Goal: Check status: Check status

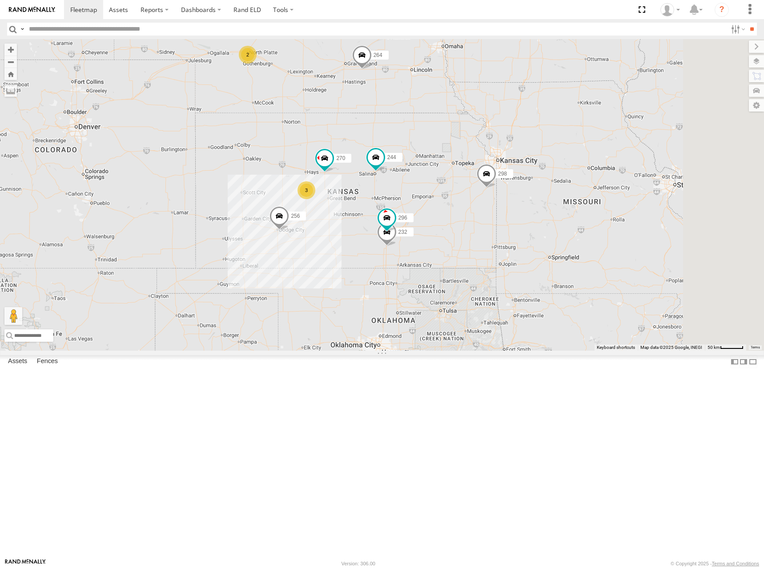
drag, startPoint x: 516, startPoint y: 173, endPoint x: 469, endPoint y: 178, distance: 47.3
click at [469, 178] on div "244 298 270 256 232 296 264 266 2 3" at bounding box center [382, 195] width 764 height 312
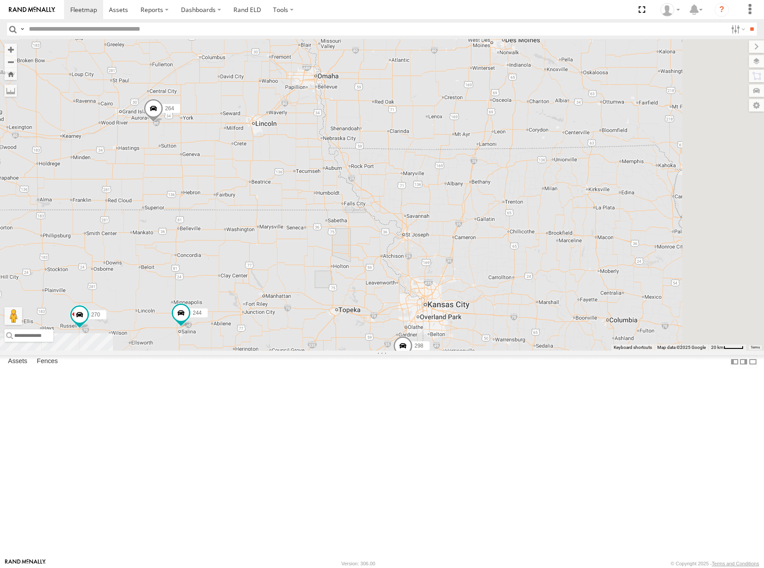
drag, startPoint x: 673, startPoint y: 156, endPoint x: 621, endPoint y: 176, distance: 56.5
click at [621, 176] on div "244 298 270 256 232 296 264 266" at bounding box center [382, 195] width 764 height 312
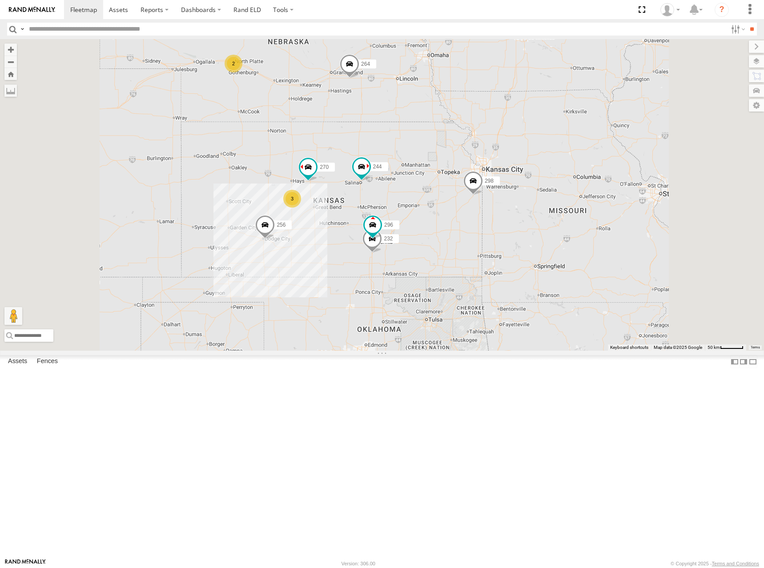
drag, startPoint x: 509, startPoint y: 269, endPoint x: 544, endPoint y: 228, distance: 53.6
click at [543, 228] on div "244 298 270 256 232 296 264 266 2 3" at bounding box center [382, 195] width 764 height 312
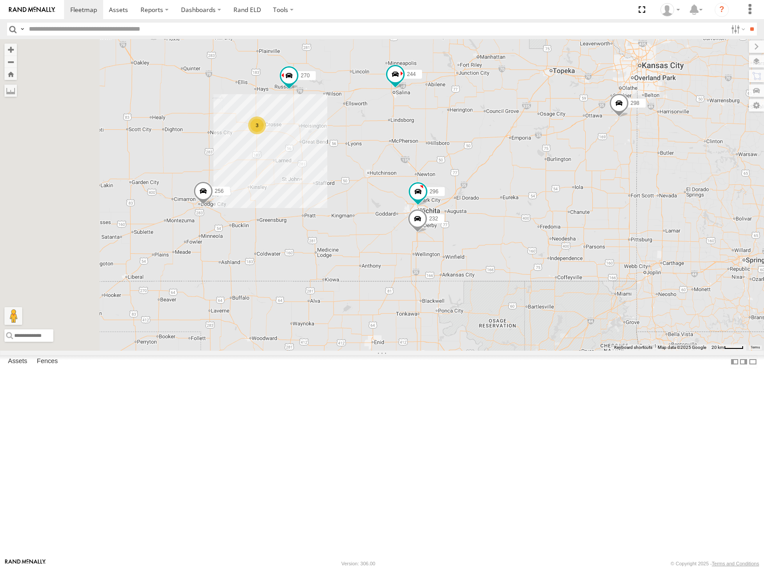
drag, startPoint x: 546, startPoint y: 301, endPoint x: 575, endPoint y: 293, distance: 30.3
click at [575, 293] on div "244 298 270 256 232 296 264 266 3" at bounding box center [382, 195] width 764 height 312
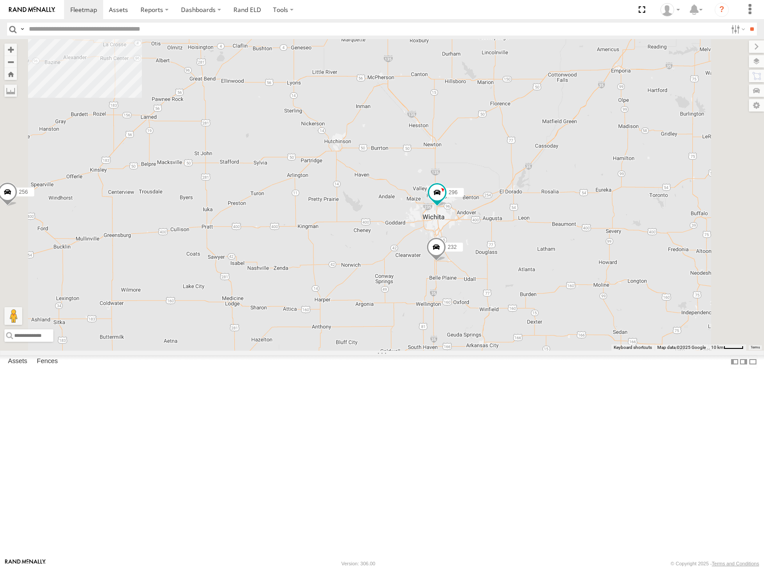
drag, startPoint x: 589, startPoint y: 309, endPoint x: 597, endPoint y: 315, distance: 9.6
click at [597, 315] on div "244 298 270 256 232 296 264 266" at bounding box center [382, 195] width 764 height 312
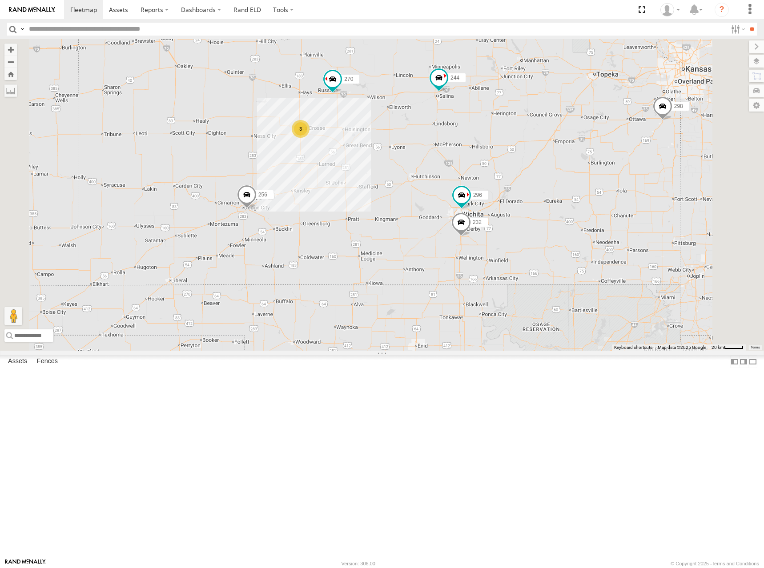
drag, startPoint x: 532, startPoint y: 243, endPoint x: 531, endPoint y: 252, distance: 9.0
click at [531, 252] on div "244 298 270 256 232 296 264 266 3" at bounding box center [382, 195] width 764 height 312
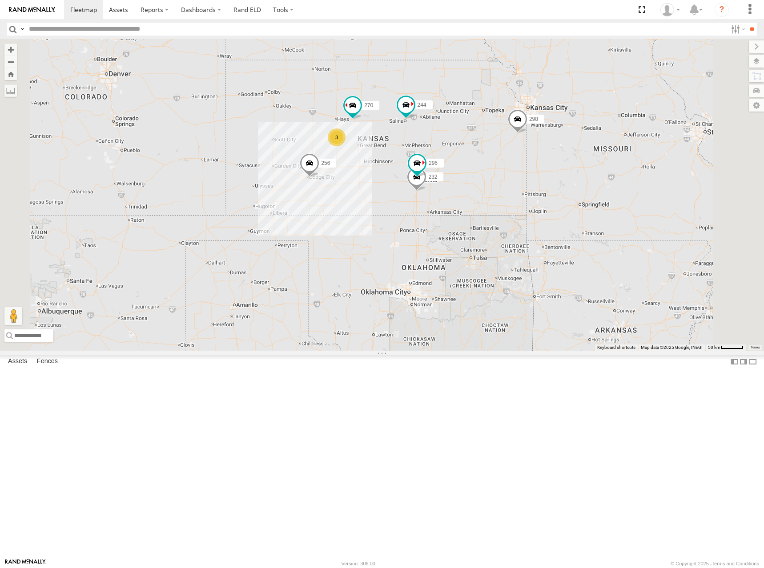
drag, startPoint x: 501, startPoint y: 178, endPoint x: 508, endPoint y: 178, distance: 7.1
click at [507, 178] on div "244 298 270 256 232 296 264 266 2 3" at bounding box center [382, 195] width 764 height 312
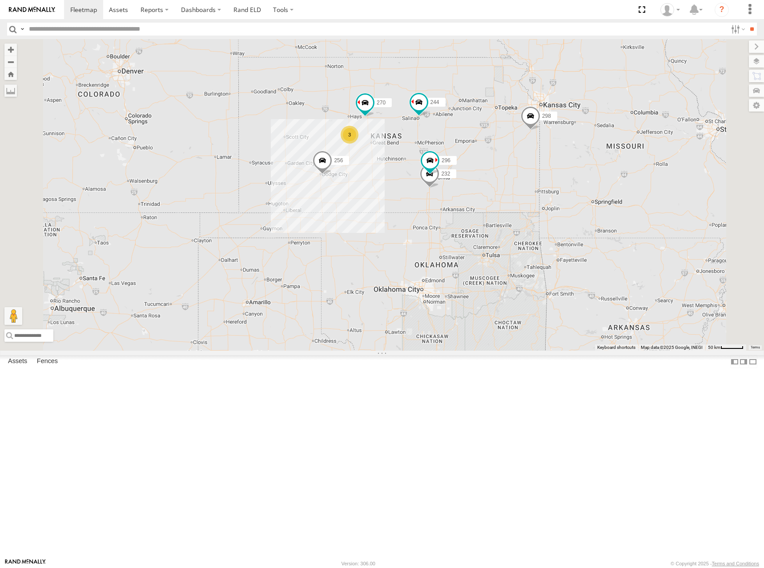
drag, startPoint x: 581, startPoint y: 226, endPoint x: 588, endPoint y: 224, distance: 6.8
click at [588, 224] on div "244 298 270 256 232 296 264 266 2 3" at bounding box center [382, 195] width 764 height 312
drag, startPoint x: 573, startPoint y: 158, endPoint x: 567, endPoint y: 152, distance: 8.8
click at [567, 152] on div "244 298 270 256 232 296 264 266 2 3" at bounding box center [382, 195] width 764 height 312
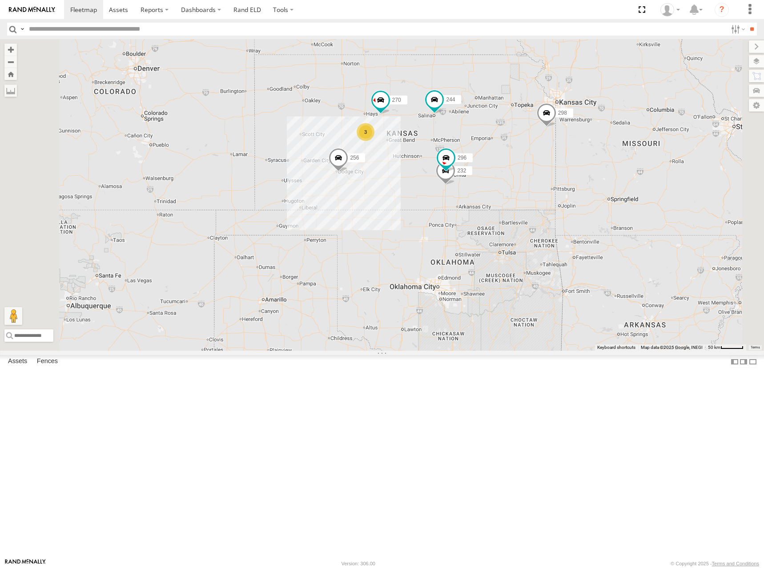
drag, startPoint x: 435, startPoint y: 158, endPoint x: 458, endPoint y: 159, distance: 23.2
click at [458, 159] on div "244 298 270 256 232 296 264 266 2 3" at bounding box center [382, 195] width 764 height 312
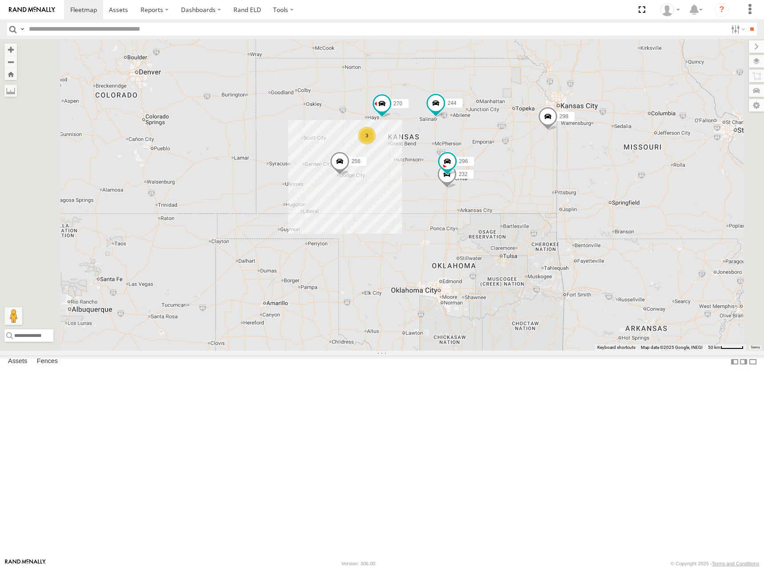
drag, startPoint x: 525, startPoint y: 161, endPoint x: 528, endPoint y: 167, distance: 7.0
click at [528, 167] on div "244 298 270 256 232 296 264 266 2 3" at bounding box center [382, 195] width 764 height 312
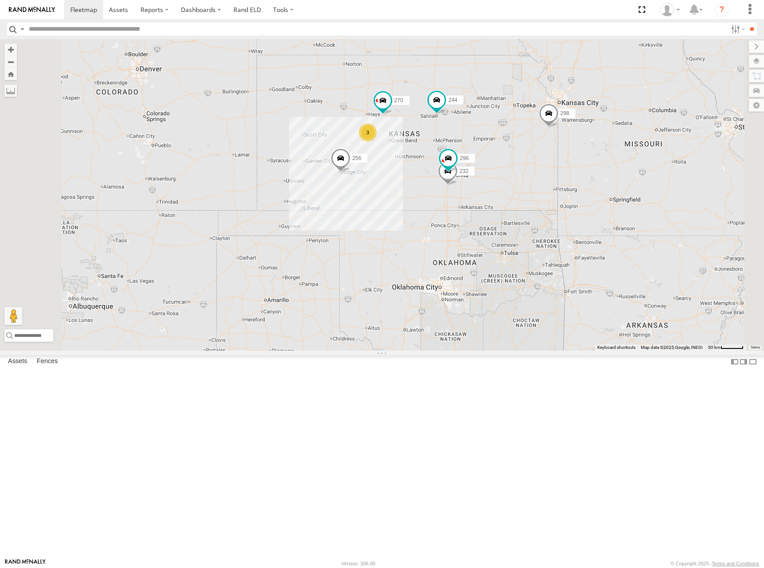
click at [581, 176] on div "244 298 270 256 232 296 264 266 2 3" at bounding box center [382, 195] width 764 height 312
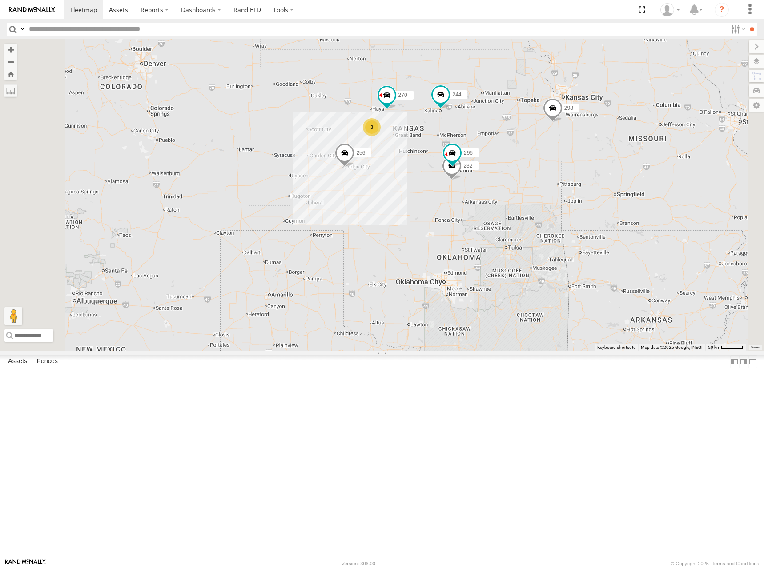
drag, startPoint x: 599, startPoint y: 204, endPoint x: 603, endPoint y: 200, distance: 5.7
click at [603, 200] on div "244 298 270 256 232 296 264 266 2 3" at bounding box center [382, 195] width 764 height 312
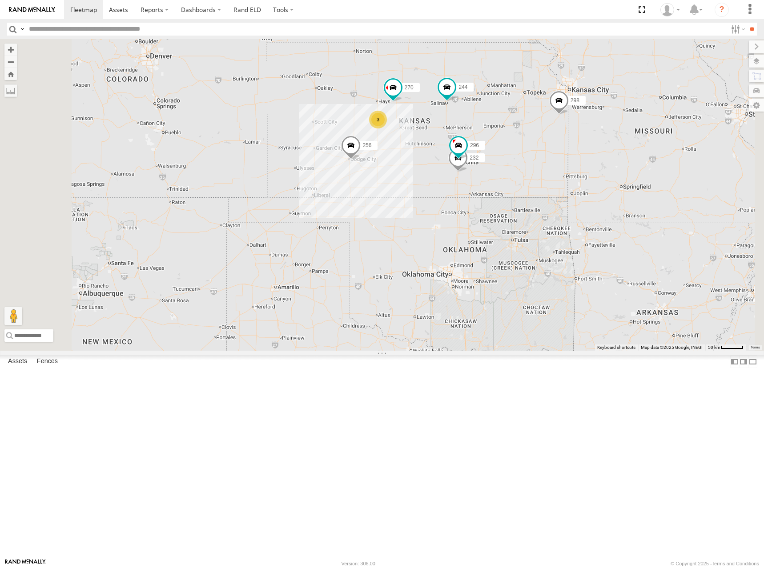
drag, startPoint x: 585, startPoint y: 223, endPoint x: 593, endPoint y: 215, distance: 11.3
click at [593, 215] on div "244 298 270 256 232 296 264 266 2 3" at bounding box center [382, 195] width 764 height 312
drag, startPoint x: 641, startPoint y: 235, endPoint x: 642, endPoint y: 231, distance: 4.6
click at [642, 231] on div "244 298 270 256 232 296 264 266 2 3" at bounding box center [382, 195] width 764 height 312
click at [601, 155] on div "244 298 270 256 232 296 264 266 2 3" at bounding box center [382, 195] width 764 height 312
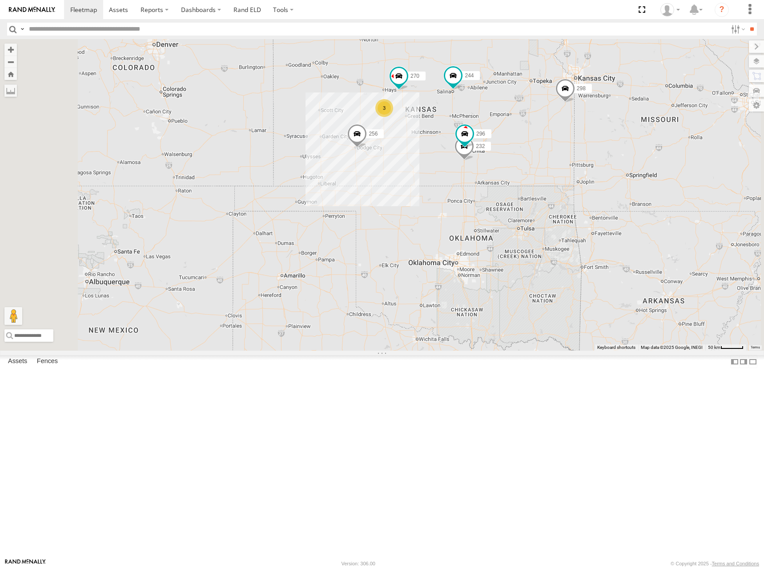
drag, startPoint x: 601, startPoint y: 210, endPoint x: 609, endPoint y: 199, distance: 13.4
click at [609, 199] on div "244 298 270 256 232 296 264 266 2 3" at bounding box center [382, 195] width 764 height 312
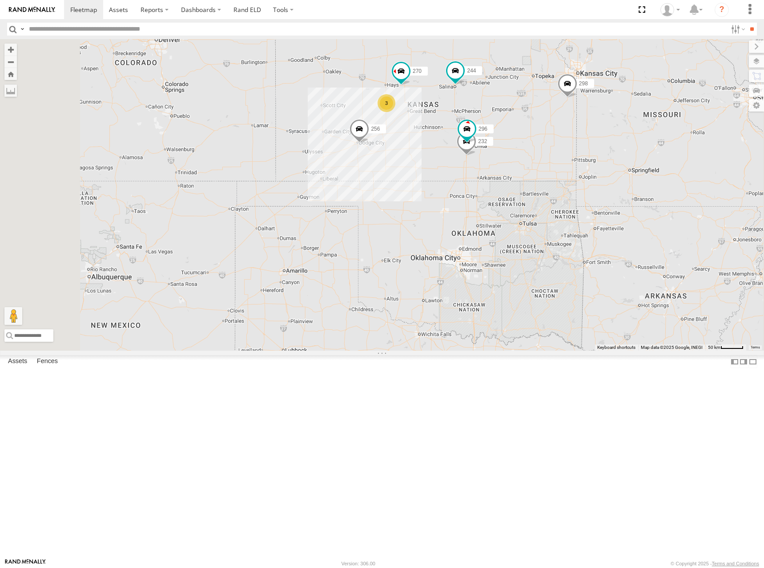
drag, startPoint x: 591, startPoint y: 123, endPoint x: 593, endPoint y: 117, distance: 6.2
click at [593, 117] on div "244 298 270 256 232 296 264 266 2 3" at bounding box center [382, 195] width 764 height 312
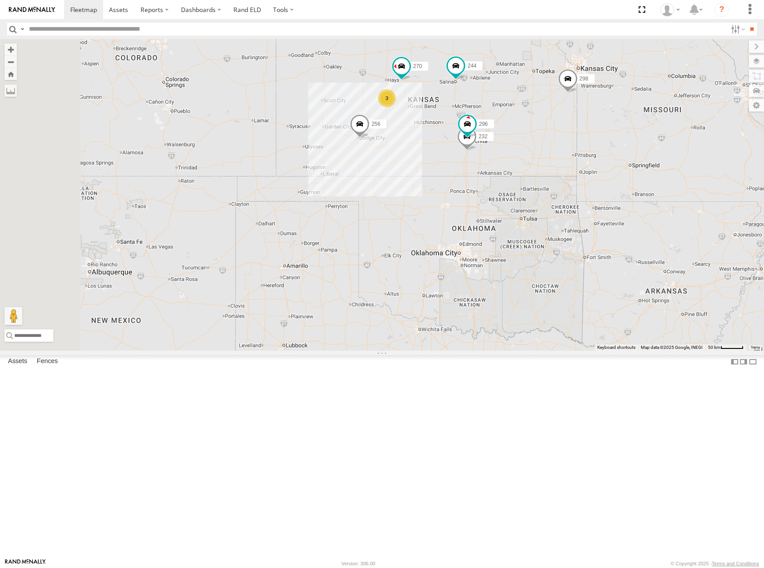
drag, startPoint x: 600, startPoint y: 138, endPoint x: 601, endPoint y: 130, distance: 7.7
click at [601, 130] on div "244 298 270 256 232 296 264 266 2 3" at bounding box center [382, 195] width 764 height 312
click at [625, 148] on div "244 298 270 256 232 296 264 266 2 3" at bounding box center [382, 195] width 764 height 312
click at [610, 132] on div "244 298 270 256 232 296 264 266 2 3" at bounding box center [382, 195] width 764 height 312
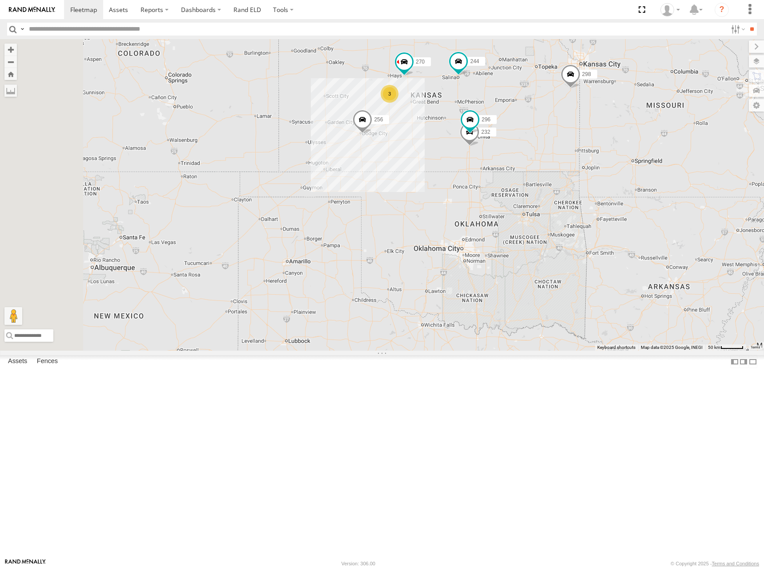
click at [623, 150] on div "244 298 270 256 232 296 264 266 2 3" at bounding box center [382, 195] width 764 height 312
drag, startPoint x: 613, startPoint y: 196, endPoint x: 620, endPoint y: 193, distance: 7.2
click at [620, 193] on div "244 298 270 256 232 296 264 266 2 3" at bounding box center [382, 195] width 764 height 312
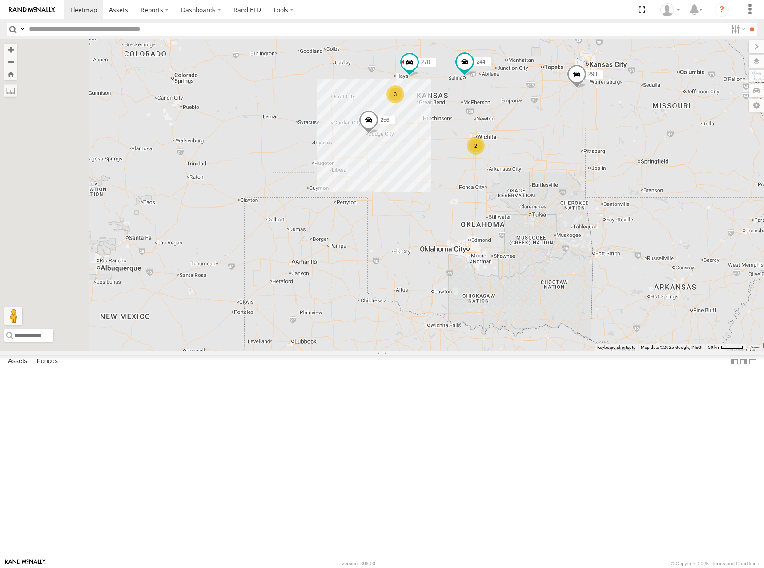
drag, startPoint x: 619, startPoint y: 146, endPoint x: 615, endPoint y: 153, distance: 8.6
click at [615, 153] on div "244 246 298 270 256 264 260 2 3" at bounding box center [382, 195] width 764 height 312
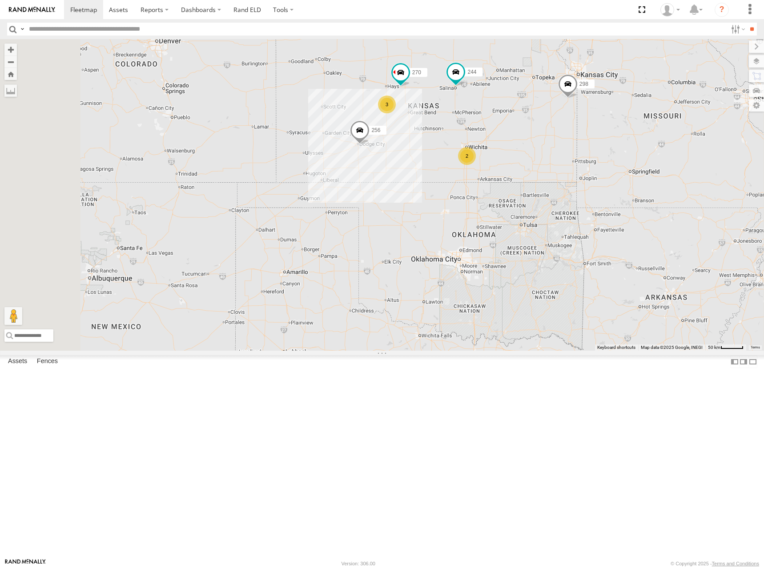
click at [596, 144] on div "244 246 298 270 256 264 266 260 2 3" at bounding box center [382, 195] width 764 height 312
click at [601, 144] on div "244 246 298 270 256 264 266 260 2 3" at bounding box center [382, 195] width 764 height 312
click at [594, 144] on div "244 246 298 270 256 264 266 260 2 3" at bounding box center [382, 195] width 764 height 312
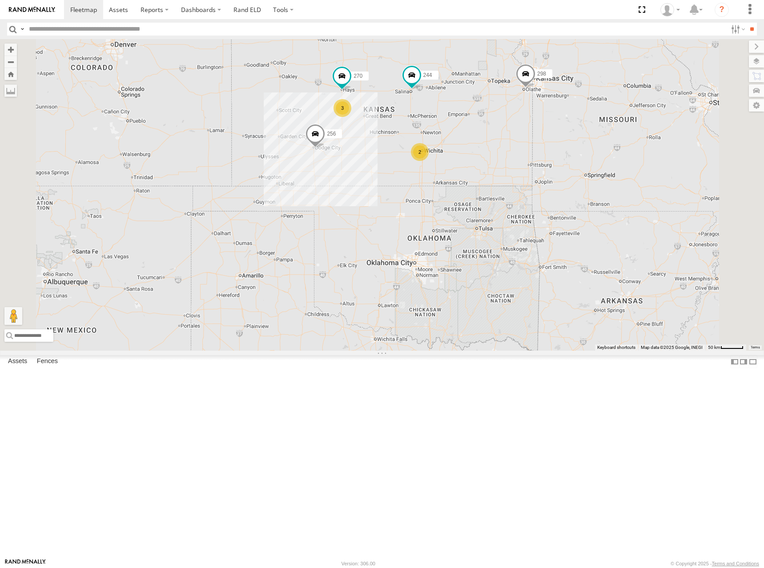
drag, startPoint x: 553, startPoint y: 144, endPoint x: 506, endPoint y: 148, distance: 47.2
click at [506, 148] on div "244 246 298 270 256 264 266 260 2 3" at bounding box center [382, 195] width 764 height 312
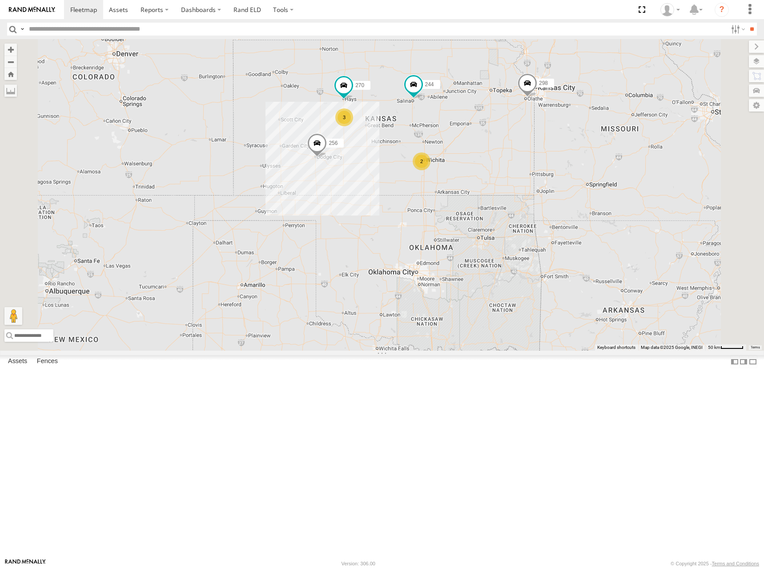
drag, startPoint x: 560, startPoint y: 138, endPoint x: 562, endPoint y: 147, distance: 9.6
click at [562, 147] on div "244 246 298 270 256 264 266 260 2 3" at bounding box center [382, 195] width 764 height 312
click at [634, 163] on div "244 246 298 270 256 264 266 260 2 3" at bounding box center [382, 195] width 764 height 312
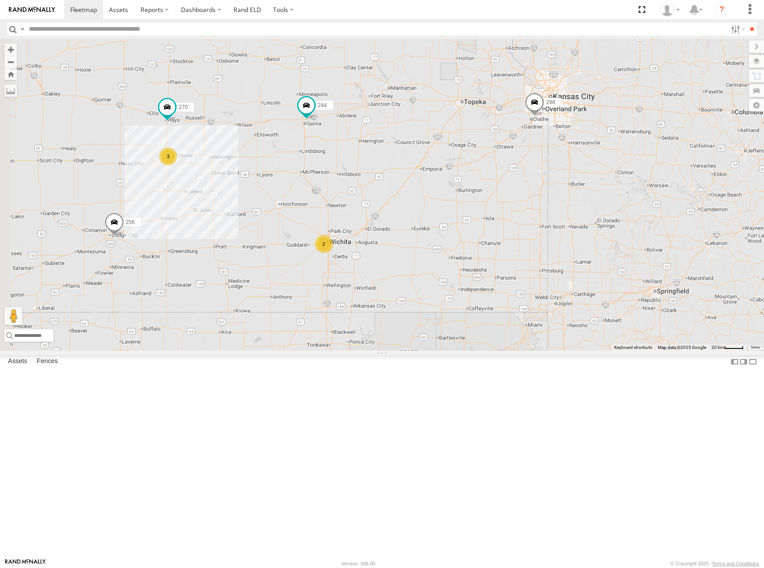
drag, startPoint x: 538, startPoint y: 175, endPoint x: 588, endPoint y: 177, distance: 49.4
click at [588, 177] on div "244 246 298 270 256 264 266 260 2 3" at bounding box center [382, 195] width 764 height 312
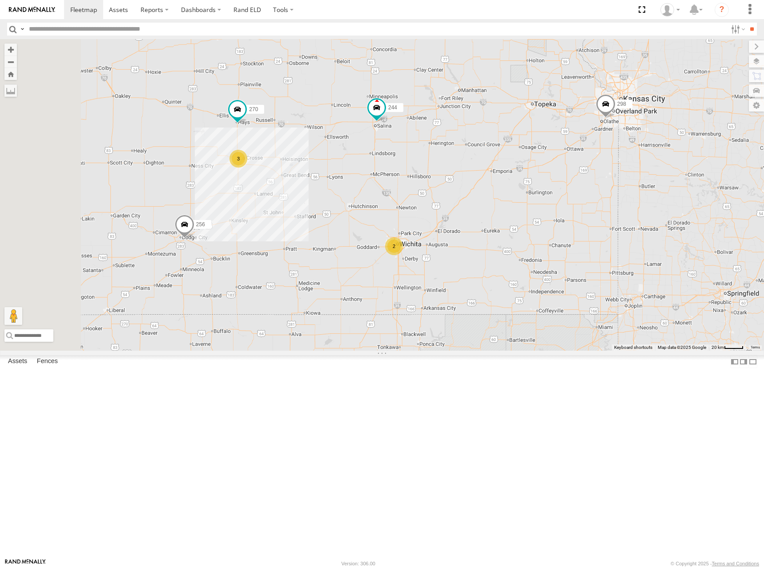
drag, startPoint x: 496, startPoint y: 145, endPoint x: 578, endPoint y: 148, distance: 82.3
click at [578, 148] on div "244 298 270 256 264 2 3" at bounding box center [382, 195] width 764 height 312
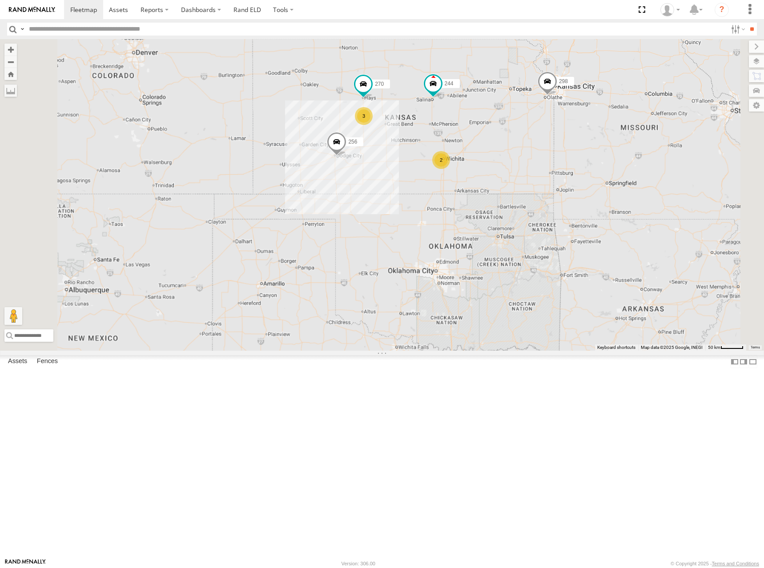
drag, startPoint x: 579, startPoint y: 149, endPoint x: 585, endPoint y: 166, distance: 17.9
click at [585, 166] on div "244 298 270 256 264 246 2 3 266 260" at bounding box center [382, 195] width 764 height 312
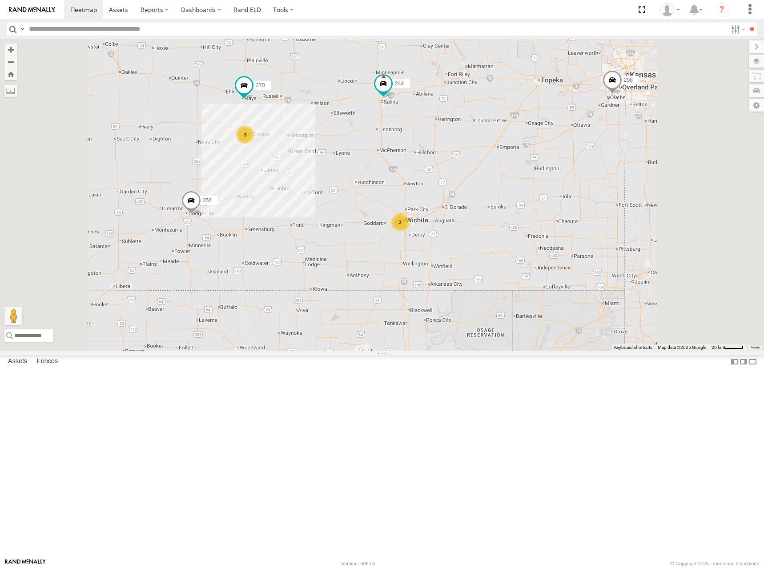
click at [599, 209] on div "244 298 270 256 264 246 266 260 2 3" at bounding box center [382, 195] width 764 height 312
drag, startPoint x: 560, startPoint y: 207, endPoint x: 613, endPoint y: 212, distance: 52.7
click at [613, 212] on div "244 298 270 256 264 246 266 260 2 3" at bounding box center [382, 195] width 764 height 312
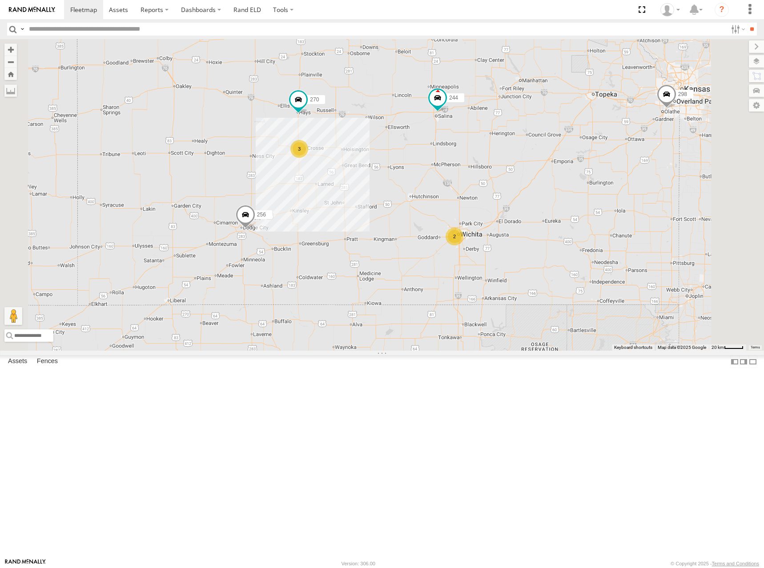
drag, startPoint x: 705, startPoint y: 119, endPoint x: 646, endPoint y: 121, distance: 59.2
click at [646, 121] on div "244 298 270 256 264 246 266 260 2 3" at bounding box center [382, 195] width 764 height 312
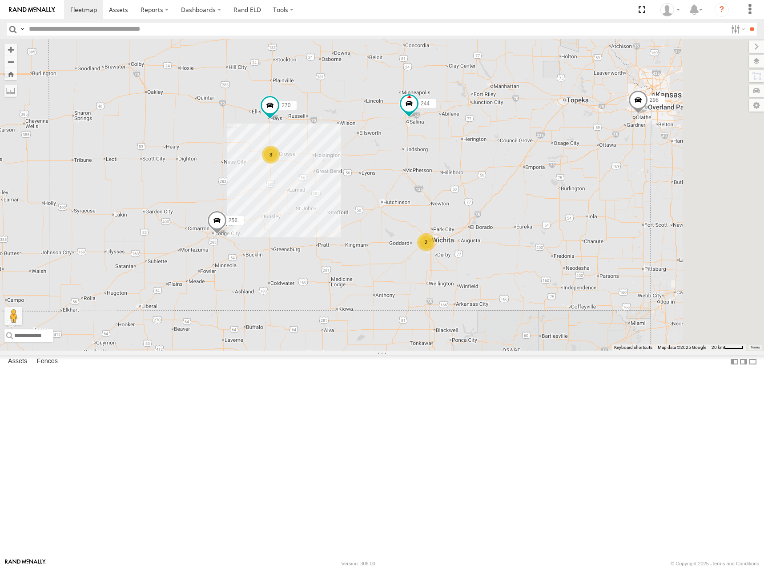
drag, startPoint x: 622, startPoint y: 126, endPoint x: 614, endPoint y: 134, distance: 11.6
click at [614, 134] on div "244 298 270 256 264 246 266 260 2 3" at bounding box center [382, 195] width 764 height 312
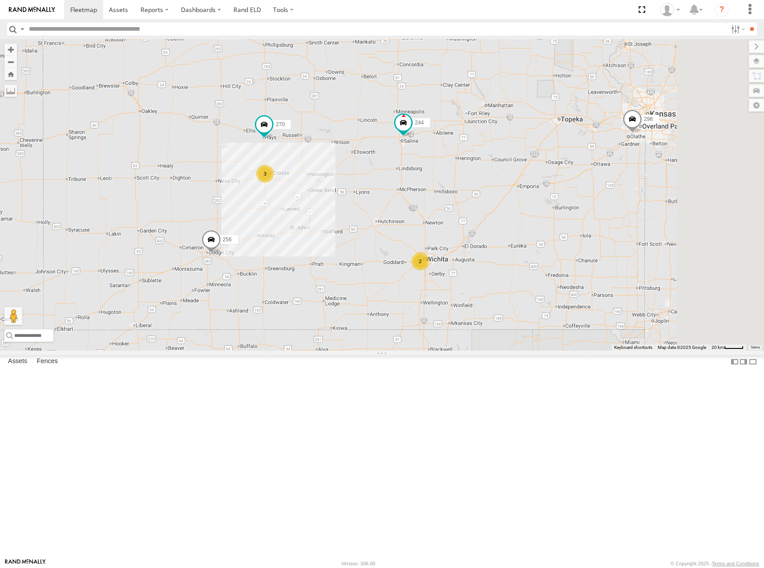
drag, startPoint x: 614, startPoint y: 144, endPoint x: 612, endPoint y: 155, distance: 11.3
click at [612, 155] on div "244 298 270 256 264 246 266 260 2 3" at bounding box center [382, 195] width 764 height 312
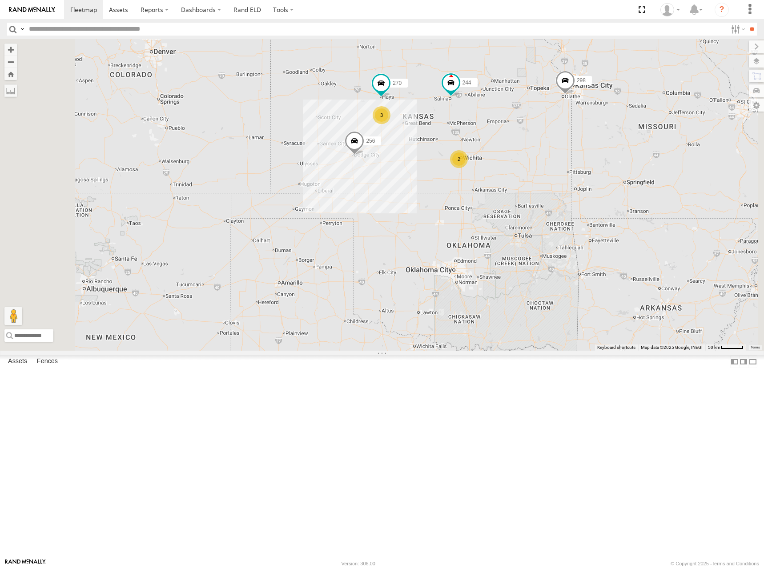
click at [597, 173] on div "244 298 270 256 264 246 266 260 2 3" at bounding box center [382, 195] width 764 height 312
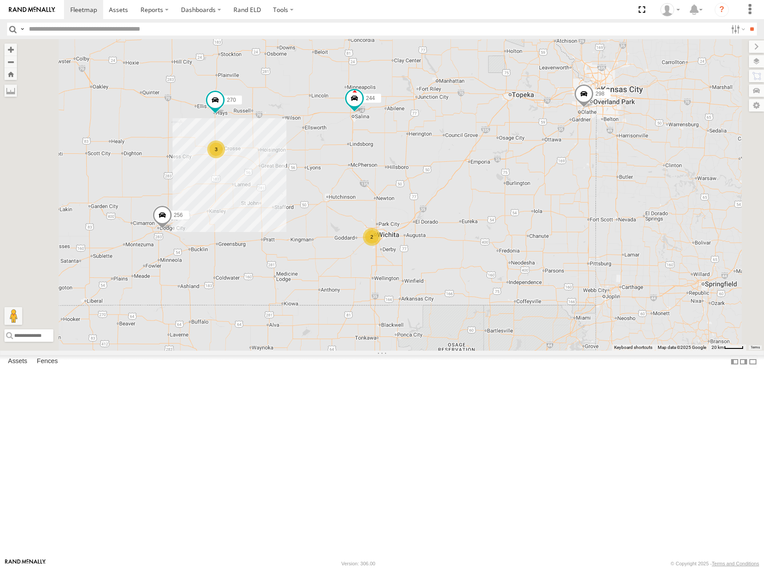
drag, startPoint x: 647, startPoint y: 184, endPoint x: 642, endPoint y: 187, distance: 5.4
click at [642, 187] on div "244 298 270 256 264 246 266 260 2 3" at bounding box center [382, 195] width 764 height 312
click at [580, 242] on div "244 298 270 256 264 246 266 260 2 3" at bounding box center [382, 195] width 764 height 312
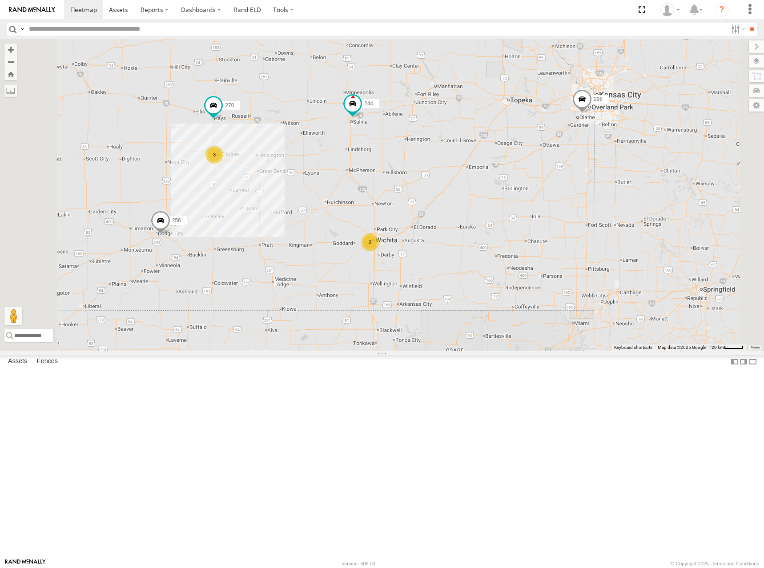
drag, startPoint x: 605, startPoint y: 164, endPoint x: 606, endPoint y: 171, distance: 7.2
click at [606, 171] on div "244 298 270 256 264 246 266 260 2 3" at bounding box center [382, 195] width 764 height 312
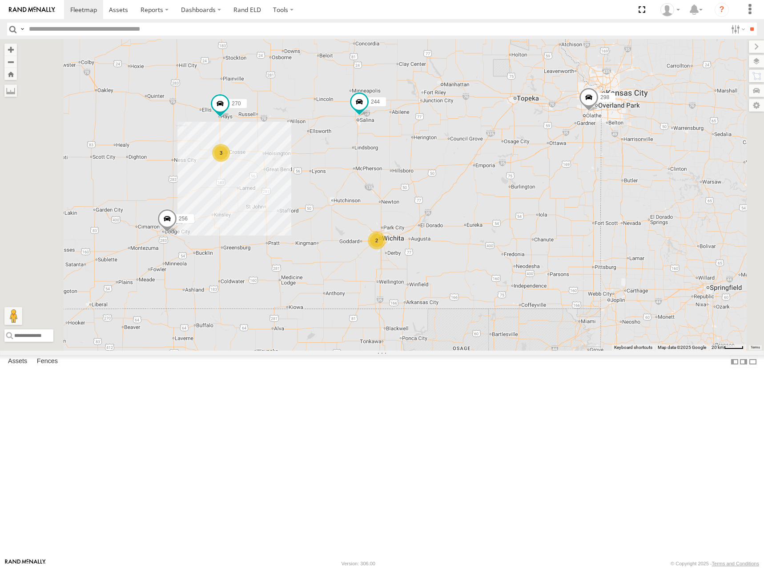
drag, startPoint x: 575, startPoint y: 168, endPoint x: 580, endPoint y: 167, distance: 5.4
click at [580, 167] on div "244 298 270 256 264 246 266 260 2 3" at bounding box center [382, 195] width 764 height 312
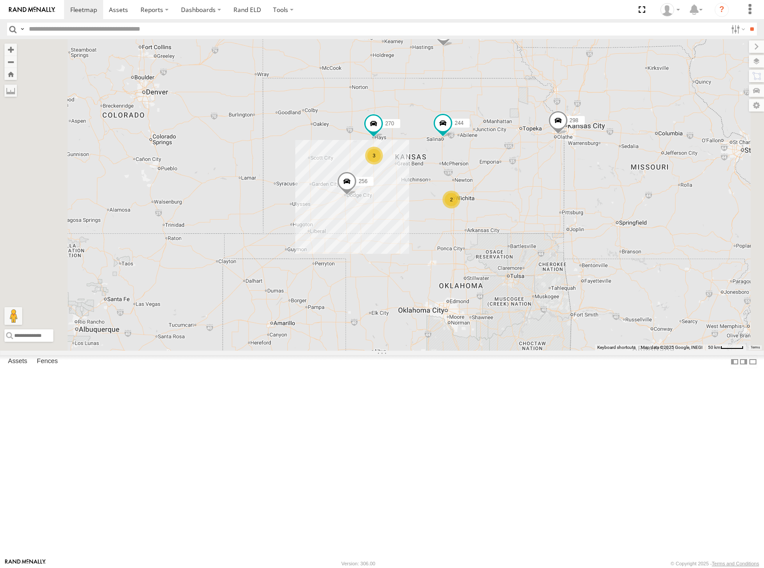
drag, startPoint x: 569, startPoint y: 163, endPoint x: 598, endPoint y: 211, distance: 56.0
click at [598, 211] on div "244 298 270 256 264 246 266 260 2 3" at bounding box center [382, 195] width 764 height 312
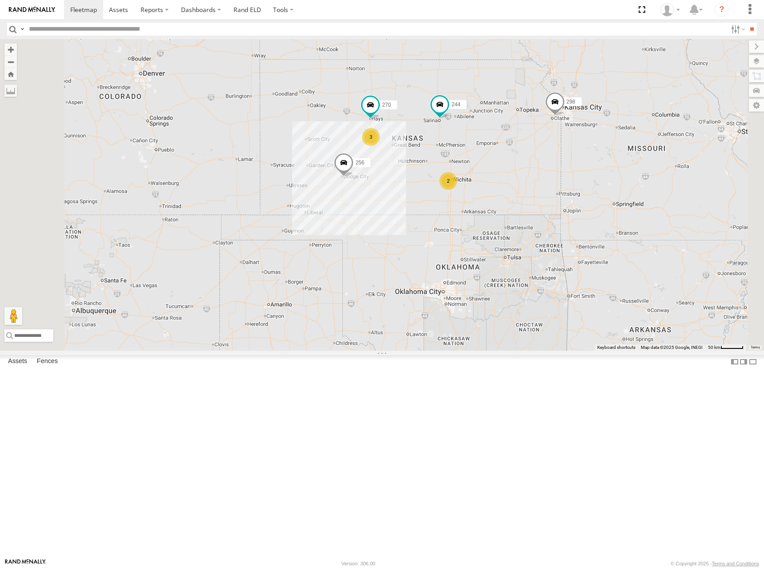
drag, startPoint x: 571, startPoint y: 203, endPoint x: 565, endPoint y: 186, distance: 17.7
click at [565, 186] on div "244 298 270 256 264 246 266 260 2 3" at bounding box center [382, 195] width 764 height 312
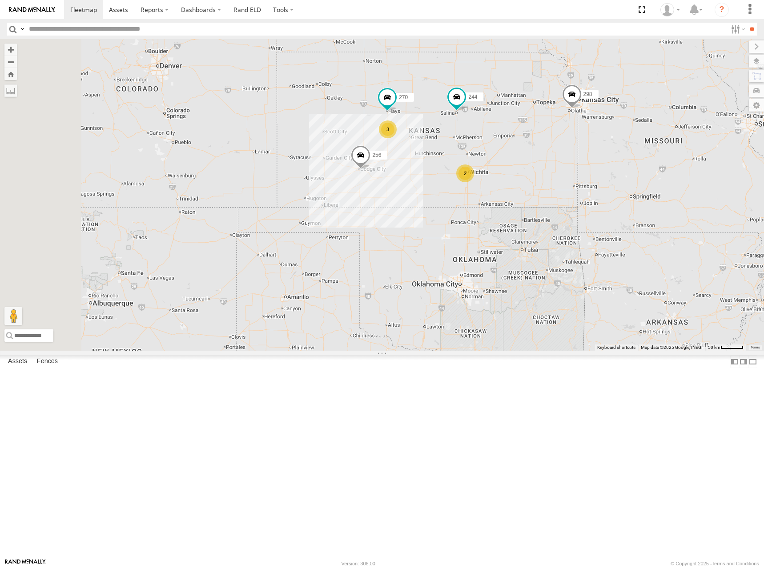
drag, startPoint x: 607, startPoint y: 188, endPoint x: 627, endPoint y: 183, distance: 20.7
click at [627, 183] on div "244 298 270 256 264 246 266 260 2 3" at bounding box center [382, 195] width 764 height 312
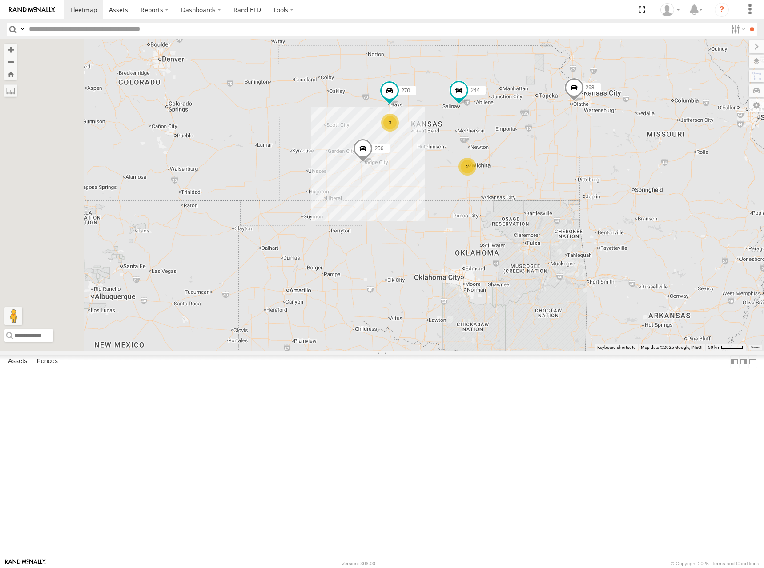
drag, startPoint x: 631, startPoint y: 170, endPoint x: 633, endPoint y: 162, distance: 7.9
click at [633, 162] on div "244 298 270 256 264 246 266 260 2 3" at bounding box center [382, 195] width 764 height 312
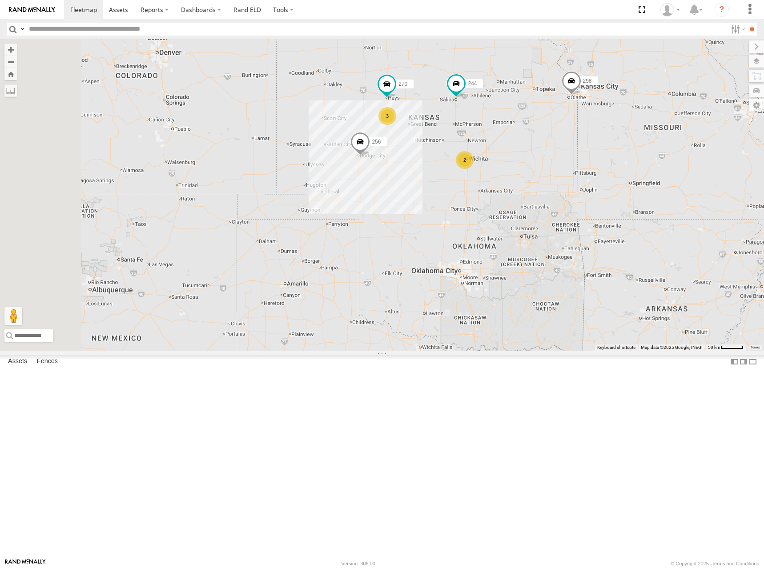
drag, startPoint x: 609, startPoint y: 170, endPoint x: 607, endPoint y: 162, distance: 8.4
click at [607, 162] on div "244 298 270 256 264 246 266 260 2 3" at bounding box center [382, 195] width 764 height 312
click at [519, 154] on div "244 298 270 256 264 246 266 260 2 3" at bounding box center [382, 195] width 764 height 312
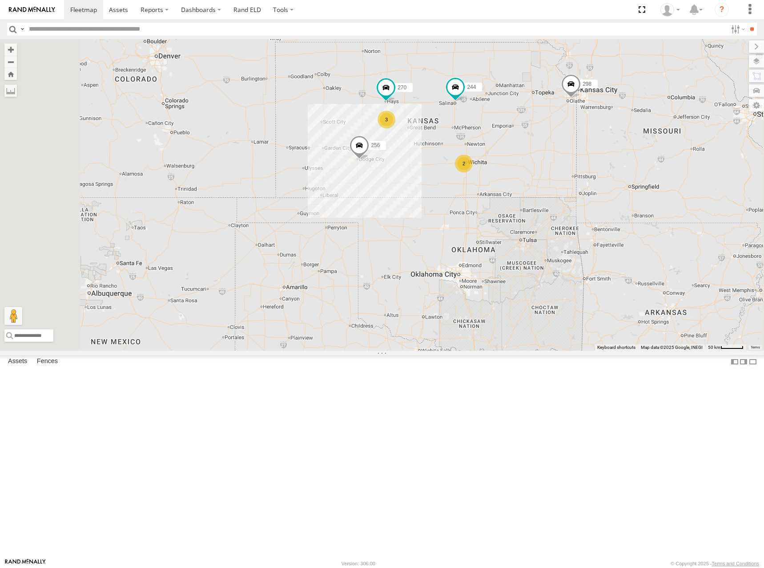
click at [624, 172] on div "244 298 270 256 264 246 266 260 2 3" at bounding box center [382, 195] width 764 height 312
click at [635, 163] on div "244 298 270 256 264 246 266 260 2 3" at bounding box center [382, 195] width 764 height 312
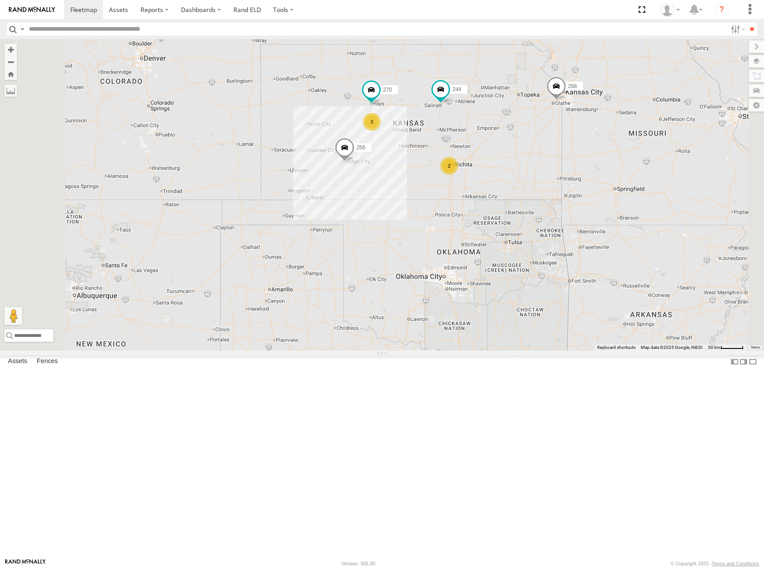
drag, startPoint x: 633, startPoint y: 153, endPoint x: 613, endPoint y: 156, distance: 21.2
click at [613, 156] on div "244 298 270 256 264 246 266 260 2 3" at bounding box center [382, 195] width 764 height 312
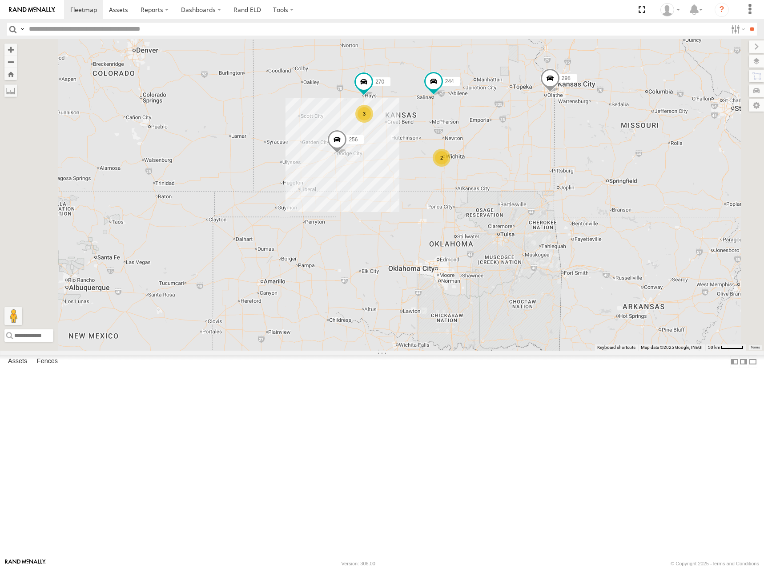
drag, startPoint x: 554, startPoint y: 152, endPoint x: 557, endPoint y: 147, distance: 6.2
click at [557, 147] on div "244 298 270 256 264 246 266 260 2 3" at bounding box center [382, 195] width 764 height 312
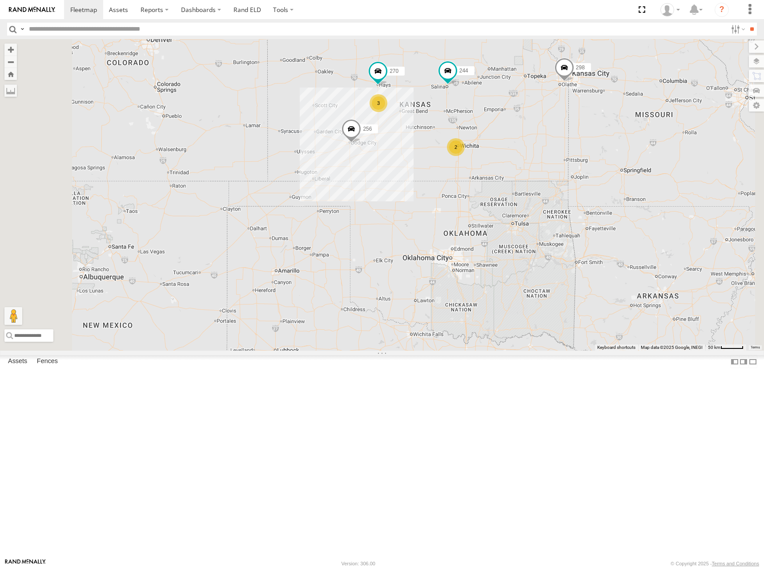
click at [564, 143] on div "244 298 270 256 264 246 266 260 2 3" at bounding box center [382, 195] width 764 height 312
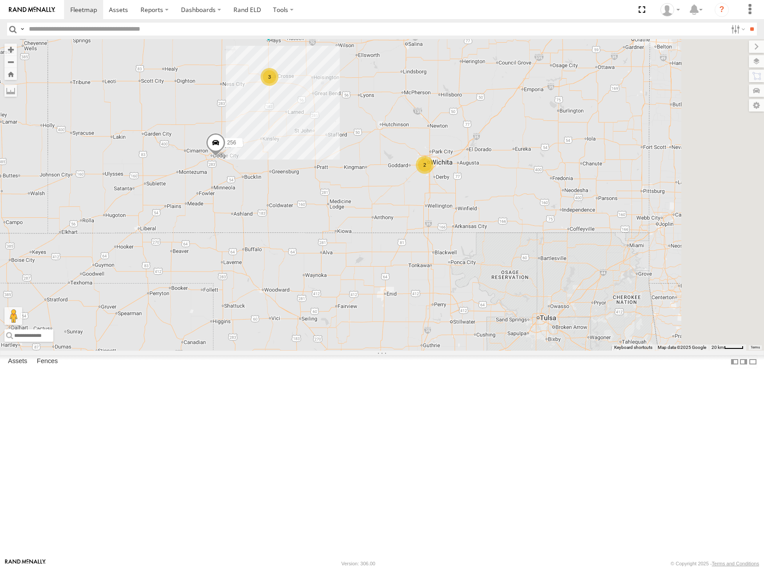
drag, startPoint x: 573, startPoint y: 144, endPoint x: 568, endPoint y: 184, distance: 39.9
click at [568, 184] on div "244 246 298 270 256 264 266 260 2 3" at bounding box center [382, 195] width 764 height 312
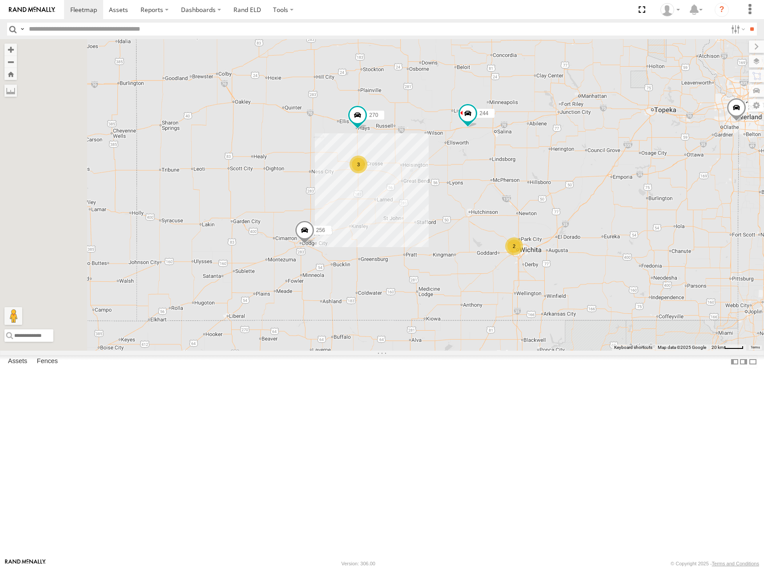
drag, startPoint x: 441, startPoint y: 204, endPoint x: 540, endPoint y: 259, distance: 112.7
click at [540, 259] on div "244 298 270 256 264 2 3" at bounding box center [382, 195] width 764 height 312
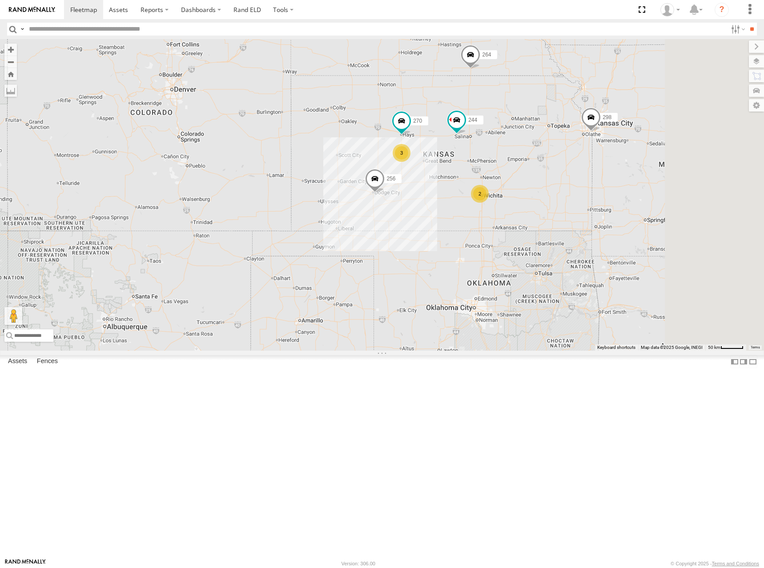
drag, startPoint x: 560, startPoint y: 197, endPoint x: 602, endPoint y: 196, distance: 42.7
click at [538, 208] on div "244 298 270 256 264 246 2 3 266 260" at bounding box center [382, 195] width 764 height 312
drag, startPoint x: 622, startPoint y: 195, endPoint x: 615, endPoint y: 189, distance: 9.3
click at [615, 189] on div "244 298 270 256 264 246 2 3 266 260" at bounding box center [382, 195] width 764 height 312
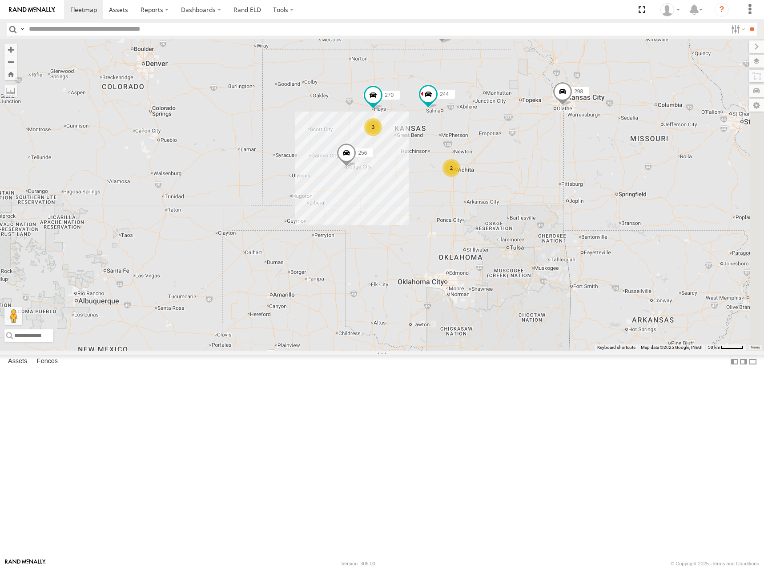
drag, startPoint x: 651, startPoint y: 208, endPoint x: 629, endPoint y: 184, distance: 32.7
click at [629, 184] on div "244 298 270 256 264 246 2 3 266 260" at bounding box center [382, 195] width 764 height 312
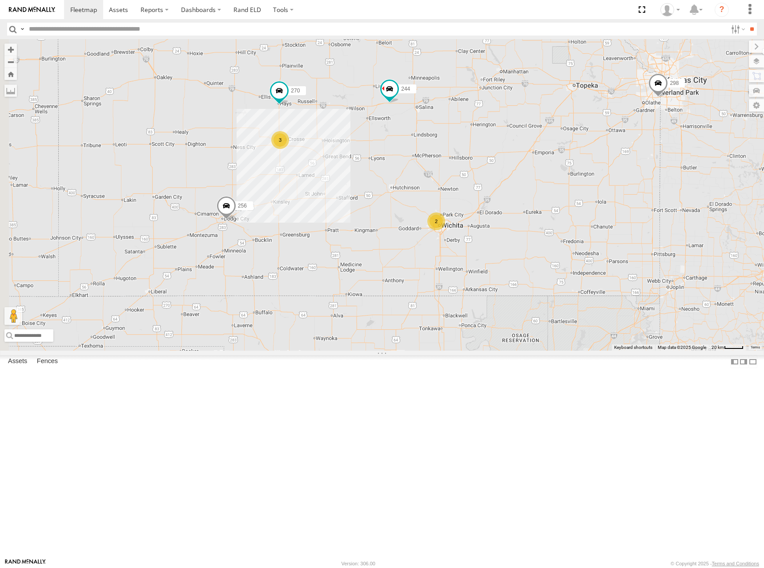
drag, startPoint x: 529, startPoint y: 220, endPoint x: 549, endPoint y: 219, distance: 19.6
click at [549, 219] on div "244 298 270 256 264 246 266 260 2 3" at bounding box center [382, 195] width 764 height 312
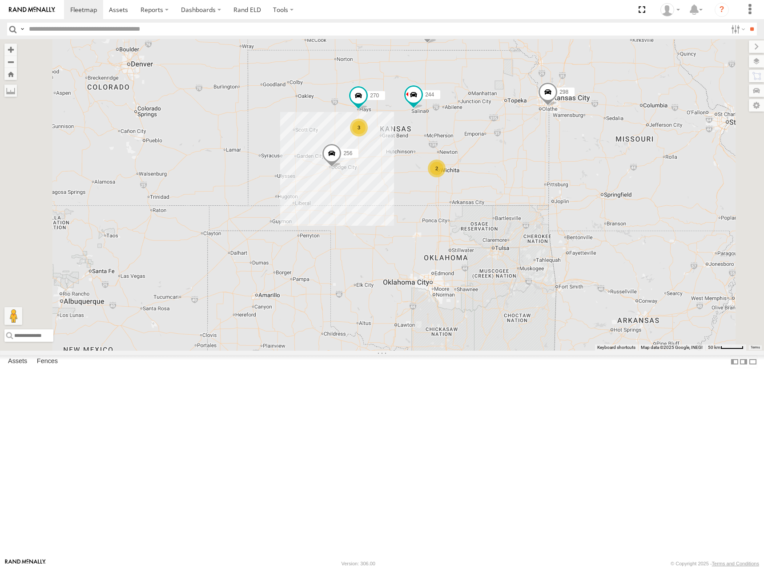
drag, startPoint x: 586, startPoint y: 172, endPoint x: 585, endPoint y: 184, distance: 11.1
click at [585, 184] on div "244 298 270 256 264 246 266 260 2 3" at bounding box center [382, 195] width 764 height 312
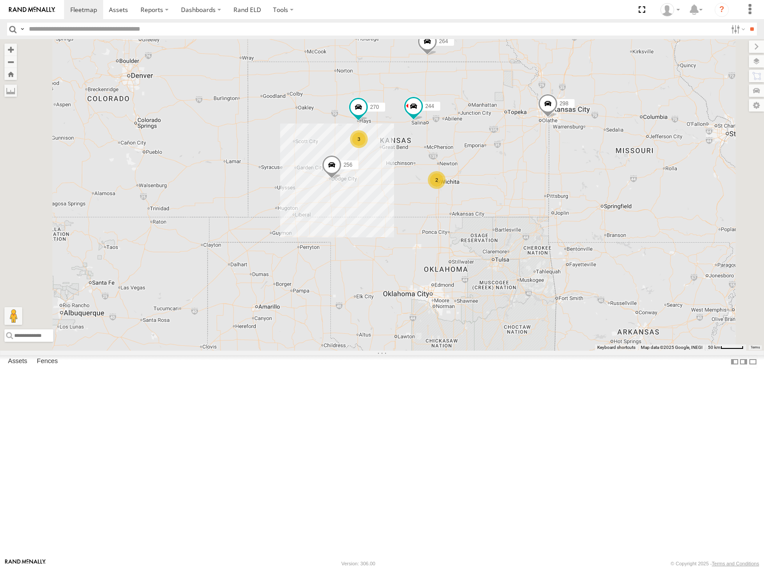
click at [568, 188] on div "244 298 270 256 264 246 266 260 2 3" at bounding box center [382, 195] width 764 height 312
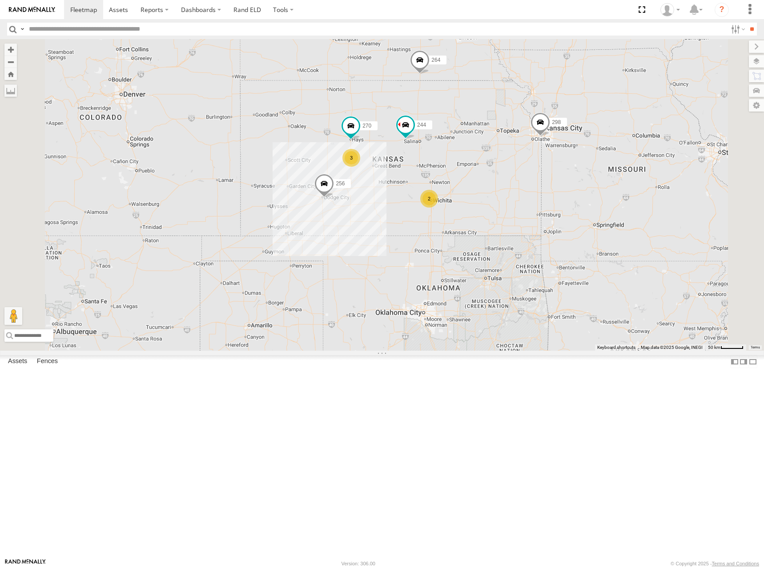
drag, startPoint x: 649, startPoint y: 115, endPoint x: 639, endPoint y: 134, distance: 21.7
click at [639, 134] on div "244 298 270 256 264 246 266 260 2 3" at bounding box center [382, 195] width 764 height 312
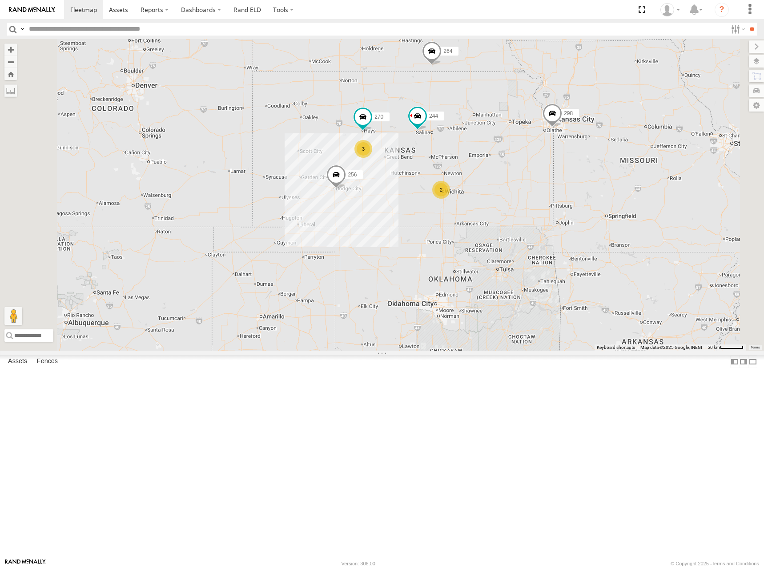
drag, startPoint x: 590, startPoint y: 176, endPoint x: 602, endPoint y: 166, distance: 15.8
click at [602, 166] on div "244 298 270 256 264 246 266 260 2 3" at bounding box center [382, 195] width 764 height 312
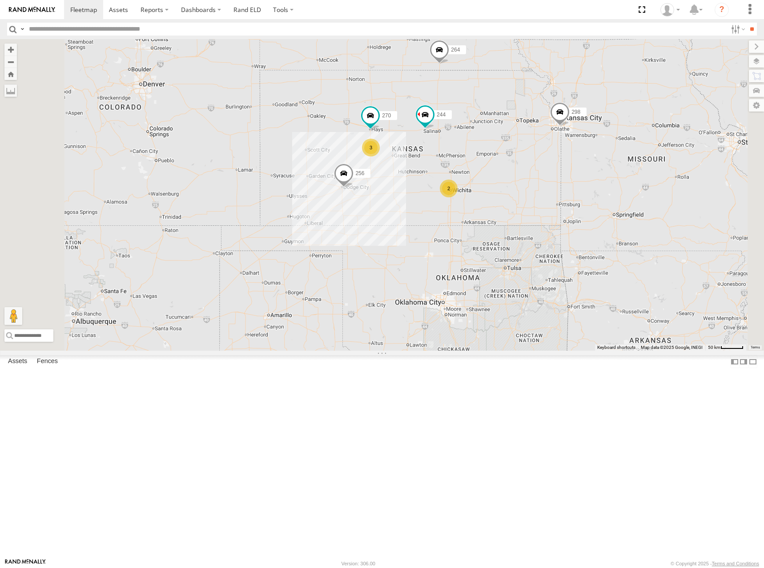
drag, startPoint x: 467, startPoint y: 145, endPoint x: 481, endPoint y: 144, distance: 13.8
click at [478, 144] on div "244 298 270 256 264 246 266 260 2 3" at bounding box center [382, 195] width 764 height 312
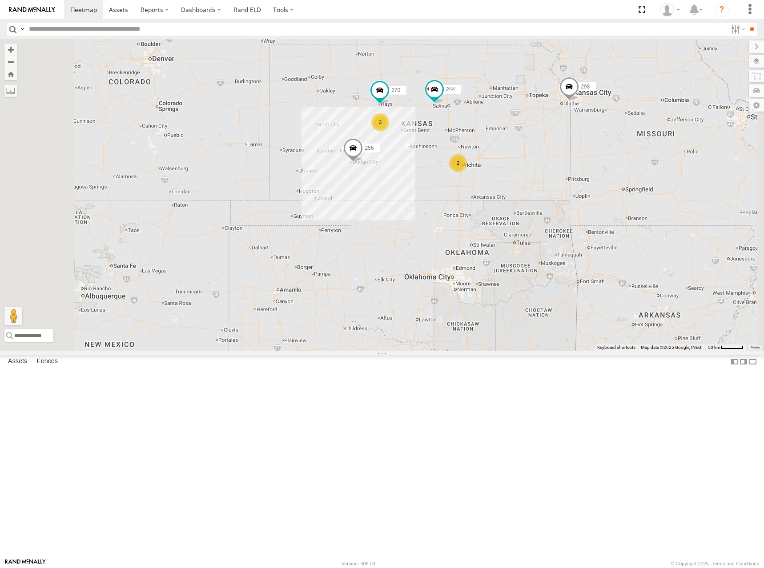
drag, startPoint x: 600, startPoint y: 271, endPoint x: 607, endPoint y: 245, distance: 26.9
click at [607, 245] on div "244 298 270 256 264 246 266 260 2 3" at bounding box center [382, 195] width 764 height 312
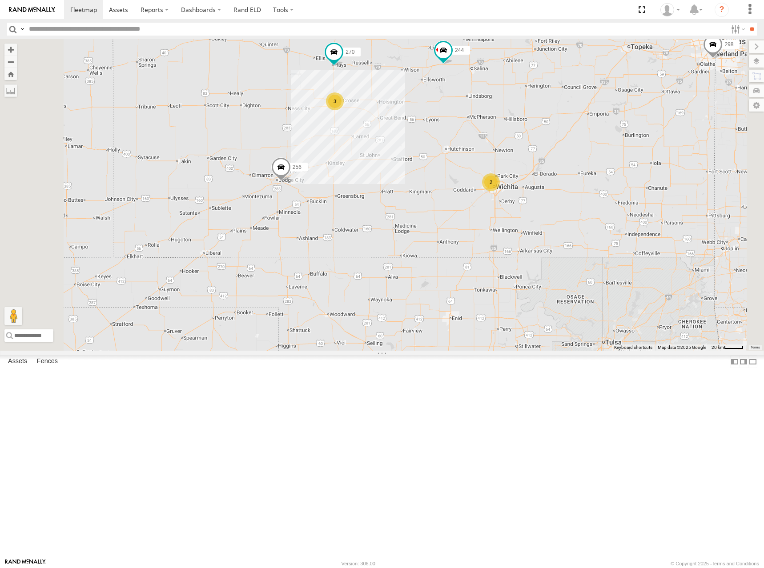
drag, startPoint x: 580, startPoint y: 216, endPoint x: 579, endPoint y: 225, distance: 8.9
click at [579, 225] on div "244 298 270 256 264 246 266 260 2 3" at bounding box center [382, 195] width 764 height 312
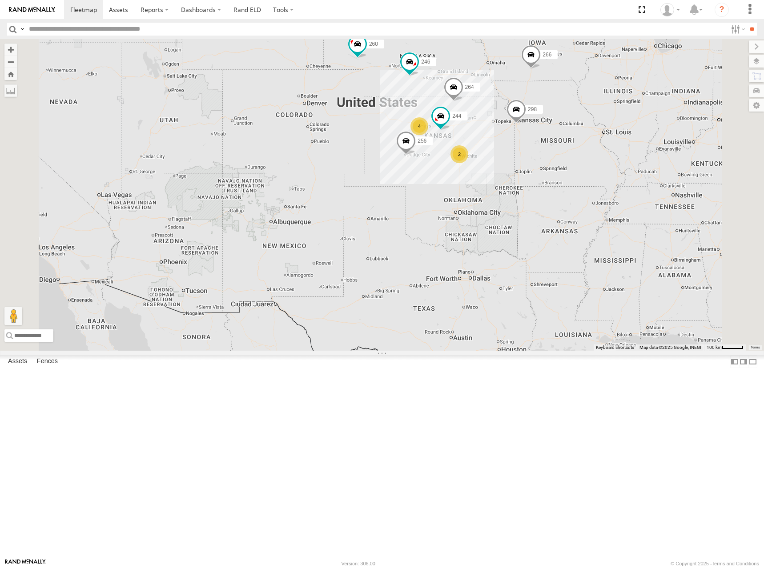
drag, startPoint x: 487, startPoint y: 234, endPoint x: 479, endPoint y: 232, distance: 8.3
click at [479, 232] on div "244 246 298 256 264 266 260 4 2" at bounding box center [382, 195] width 764 height 312
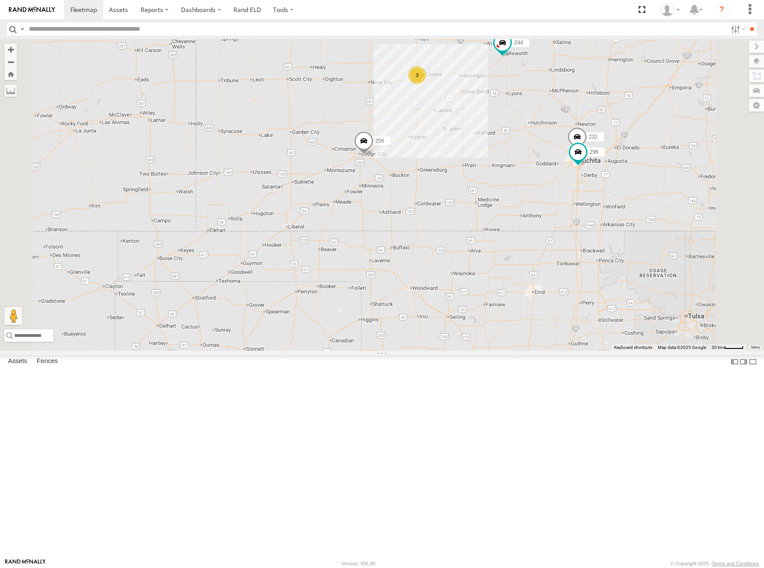
drag, startPoint x: 545, startPoint y: 213, endPoint x: 525, endPoint y: 258, distance: 49.0
click at [525, 258] on div "244 246 298 256 264 266 260 270 232 296 3" at bounding box center [382, 195] width 764 height 312
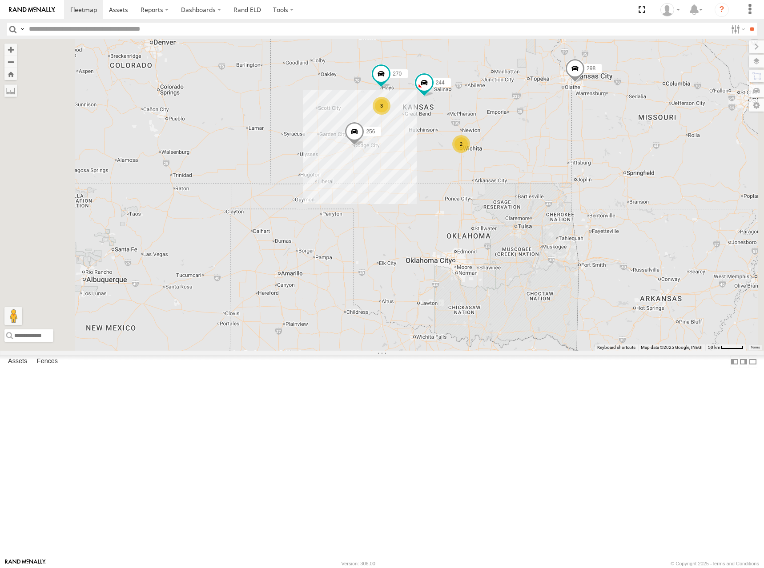
click at [550, 157] on div "244 246 298 256 264 266 260 270 2 3" at bounding box center [382, 195] width 764 height 312
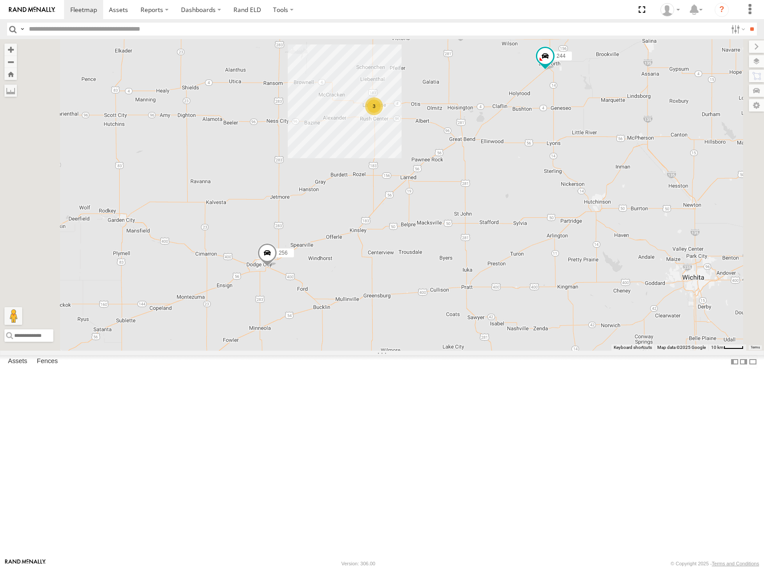
drag, startPoint x: 531, startPoint y: 280, endPoint x: 528, endPoint y: 291, distance: 11.7
click at [528, 291] on div "244 246 298 256 264 266 260 270 3" at bounding box center [382, 195] width 764 height 312
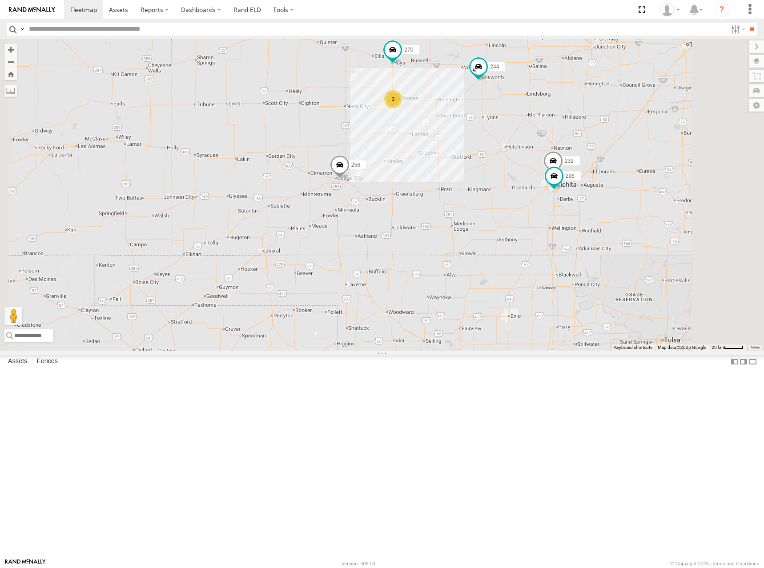
drag, startPoint x: 645, startPoint y: 249, endPoint x: 582, endPoint y: 245, distance: 62.8
click at [582, 245] on div "244 246 298 256 264 266 260 270 232 296 3" at bounding box center [382, 195] width 764 height 312
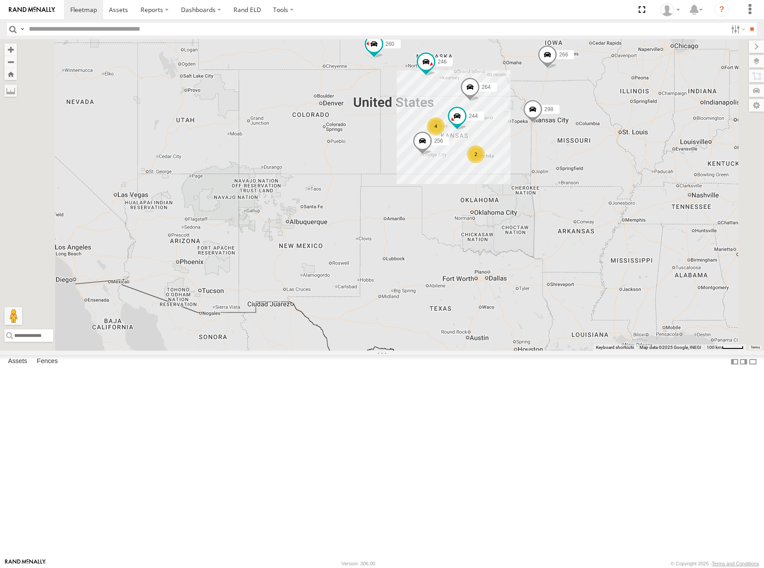
drag, startPoint x: 605, startPoint y: 205, endPoint x: 603, endPoint y: 213, distance: 7.8
click at [603, 213] on div "244 246 298 256 264 266 260 4 2" at bounding box center [382, 195] width 764 height 312
